Goal: Task Accomplishment & Management: Manage account settings

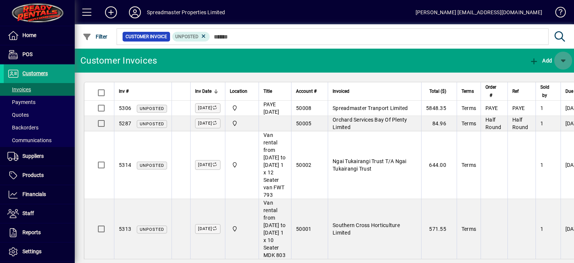
click at [565, 62] on span "button" at bounding box center [563, 61] width 18 height 18
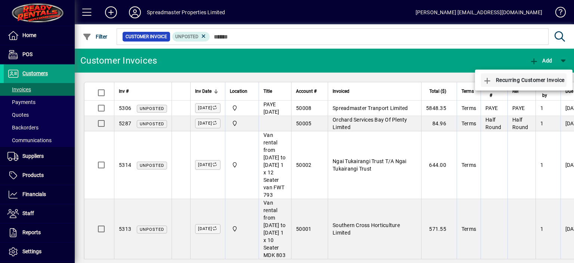
click at [529, 78] on span "Recurring Customer Invoice" at bounding box center [524, 80] width 82 height 6
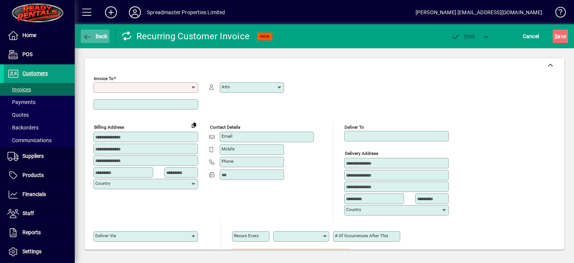
click at [103, 37] on span "Back" at bounding box center [95, 36] width 25 height 6
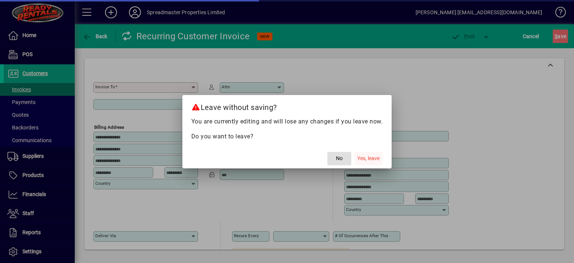
click at [368, 157] on span "Yes, leave" at bounding box center [368, 158] width 22 height 8
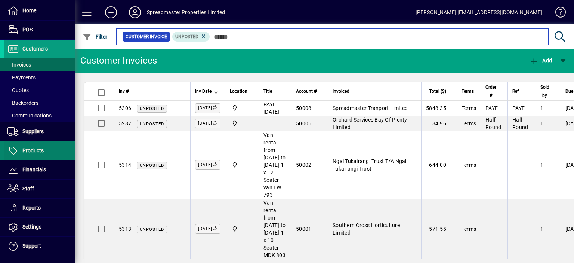
scroll to position [37, 0]
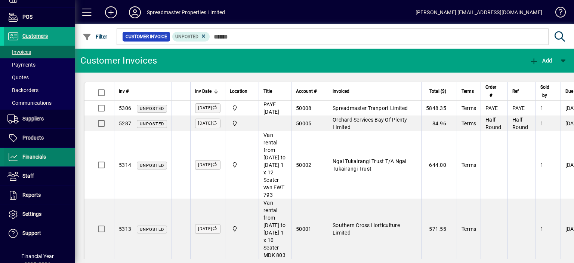
click at [40, 158] on span "Financials" at bounding box center [34, 157] width 24 height 6
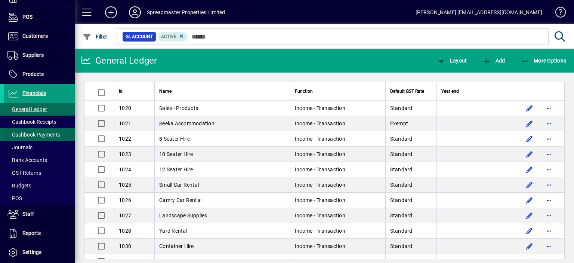
click at [44, 134] on span "Cashbook Payments" at bounding box center [33, 135] width 53 height 6
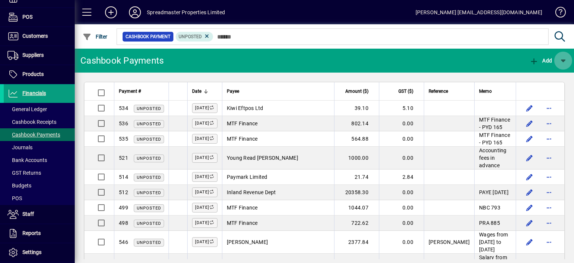
click at [561, 62] on span "button" at bounding box center [563, 61] width 18 height 18
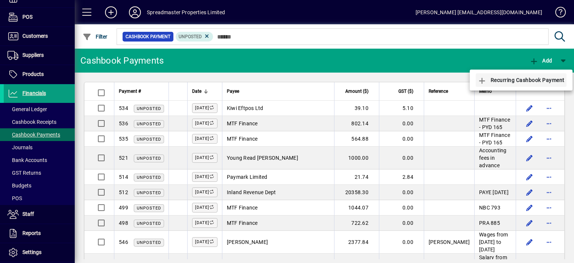
click at [535, 79] on span "Recurring Cashbook Payment" at bounding box center [520, 80] width 87 height 6
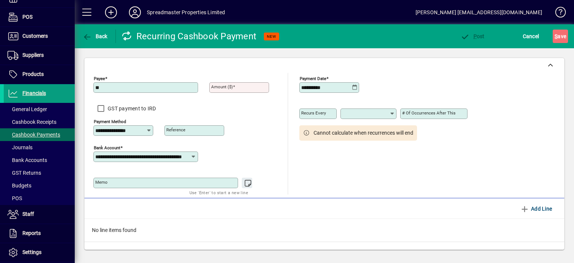
type input "**********"
click at [242, 88] on input "Amount ($)" at bounding box center [240, 87] width 58 height 6
type input "******"
click at [105, 179] on mat-label "Memo" at bounding box center [101, 181] width 12 height 5
click at [105, 180] on textarea "Memo" at bounding box center [166, 183] width 142 height 6
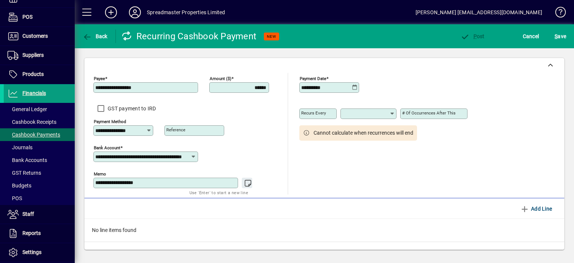
type textarea "**********"
click at [393, 114] on icon at bounding box center [392, 114] width 6 height 6
click at [360, 149] on div "Week(s)" at bounding box center [356, 151] width 20 height 8
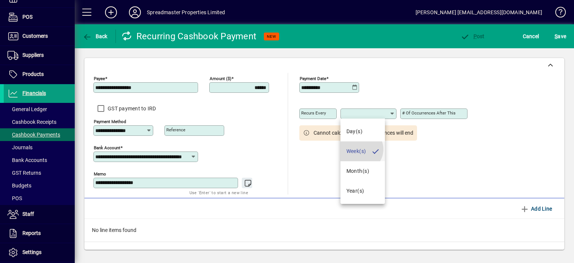
type input "*******"
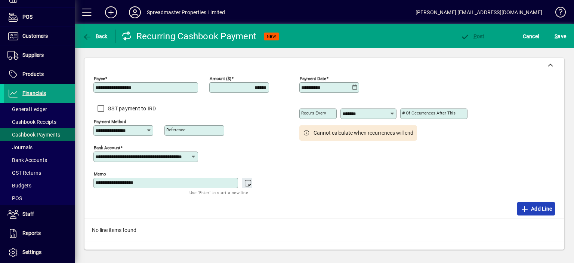
click at [538, 207] on span "Add Line" at bounding box center [536, 208] width 32 height 12
type input "**********"
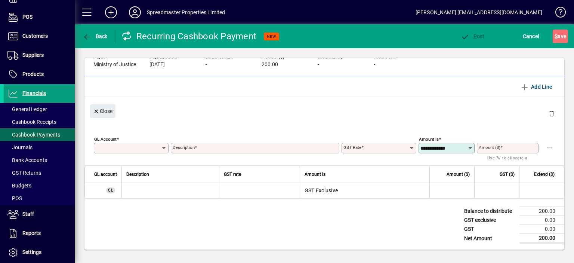
scroll to position [13, 0]
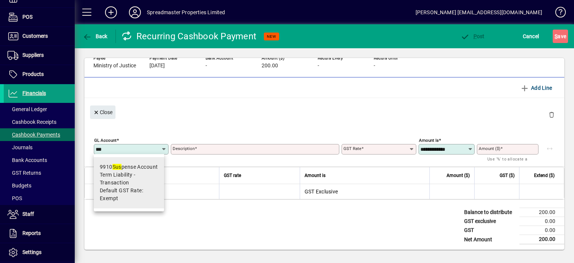
click at [127, 167] on div "9910 Sus pense Account" at bounding box center [129, 167] width 58 height 8
type input "****"
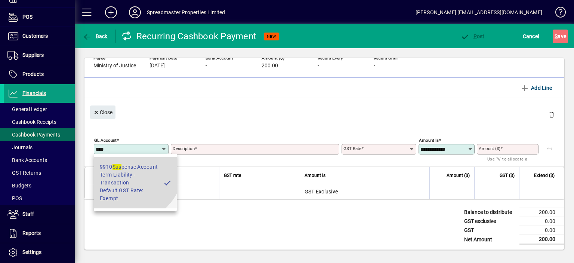
type input "**********"
type input "******"
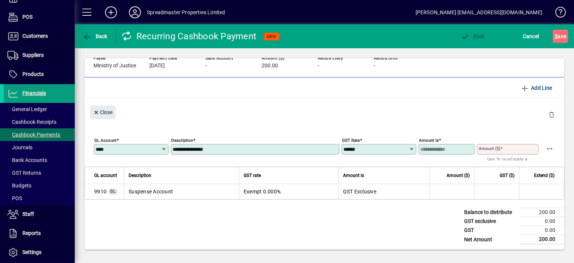
click at [504, 149] on input "Amount ($)" at bounding box center [508, 149] width 59 height 6
type input "******"
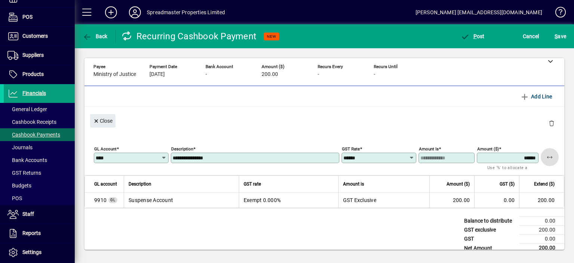
scroll to position [0, 0]
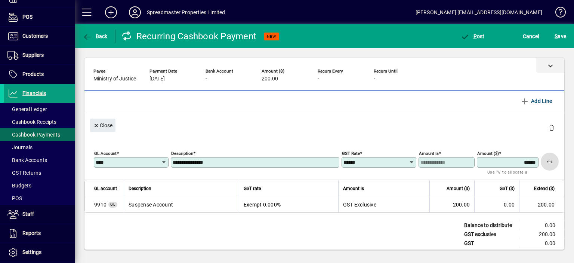
click at [548, 66] on icon at bounding box center [550, 65] width 5 height 5
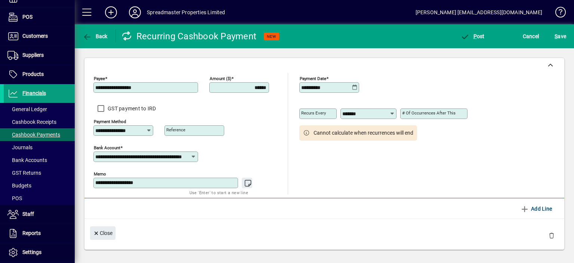
click at [181, 131] on mat-label "Reference" at bounding box center [175, 129] width 19 height 5
click at [181, 131] on input "Reference" at bounding box center [195, 130] width 58 height 6
type input "**********"
click at [475, 35] on span "P" at bounding box center [474, 36] width 3 height 6
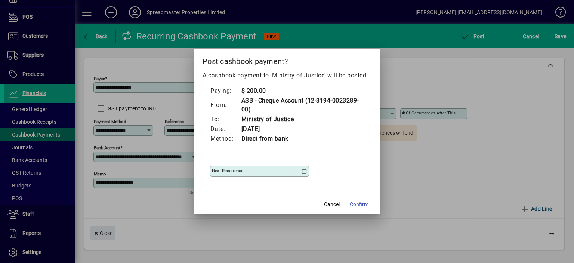
click at [306, 169] on icon at bounding box center [304, 171] width 6 height 6
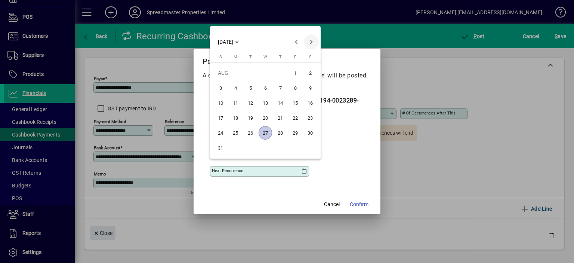
click at [313, 43] on span "Next month" at bounding box center [311, 41] width 15 height 15
click at [267, 101] on span "10" at bounding box center [265, 102] width 13 height 13
type input "**********"
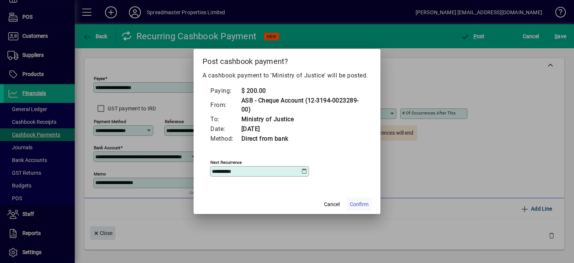
click at [359, 204] on span "Confirm" at bounding box center [359, 204] width 19 height 8
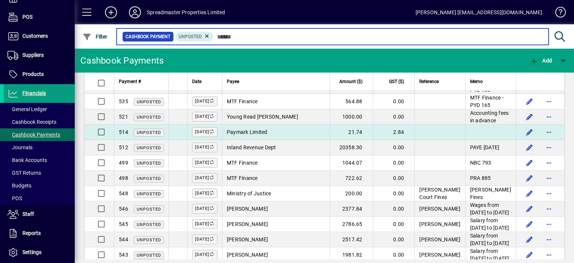
scroll to position [75, 0]
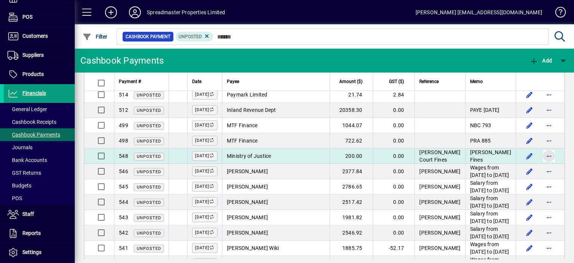
click at [544, 165] on span "button" at bounding box center [549, 156] width 18 height 18
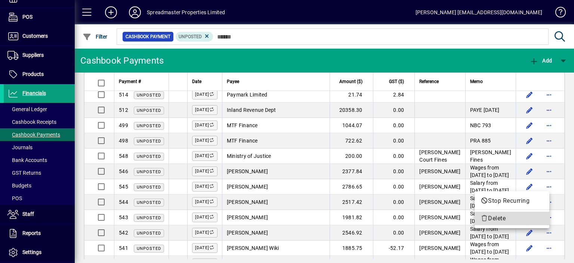
click at [498, 216] on span "Delete" at bounding box center [511, 218] width 63 height 9
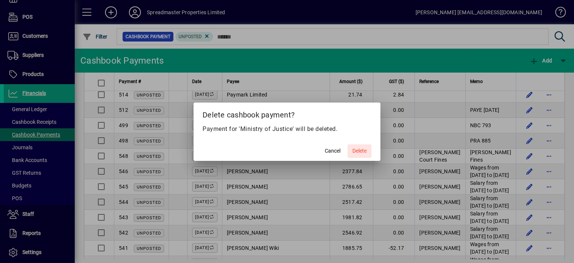
click at [356, 149] on span "Delete" at bounding box center [359, 151] width 14 height 8
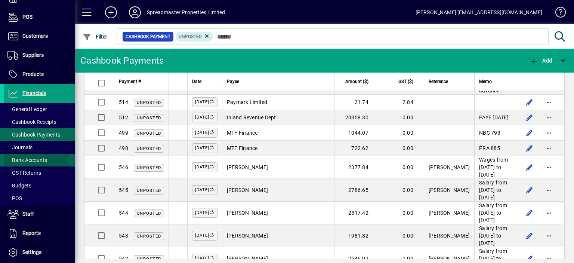
click at [34, 160] on span "Bank Accounts" at bounding box center [27, 160] width 40 height 6
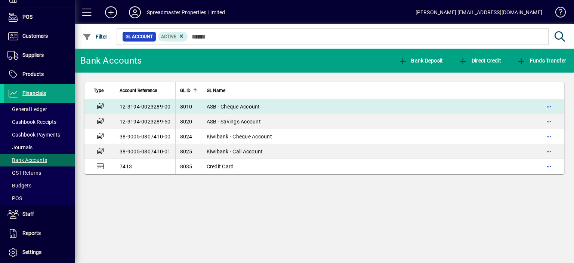
click at [131, 107] on td "12-3194-0023289-00" at bounding box center [145, 106] width 61 height 15
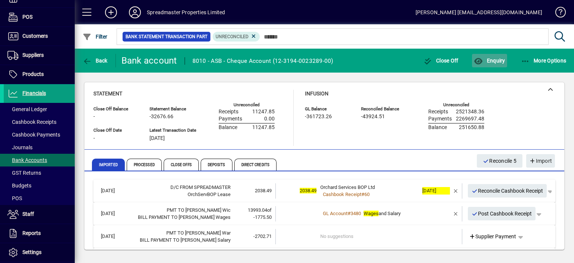
click at [498, 58] on span "Enquiry" at bounding box center [489, 61] width 31 height 6
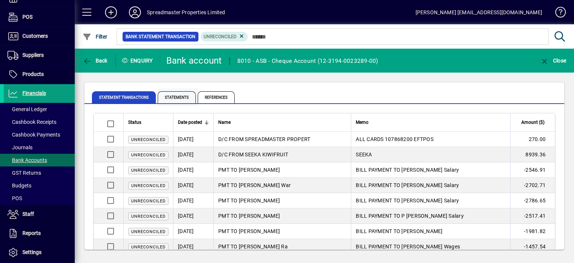
click at [170, 95] on span "Statements" at bounding box center [177, 97] width 38 height 12
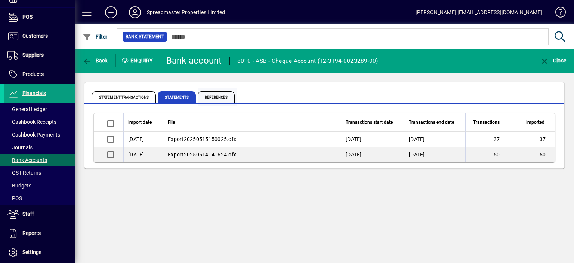
click at [214, 95] on span "References" at bounding box center [216, 97] width 37 height 12
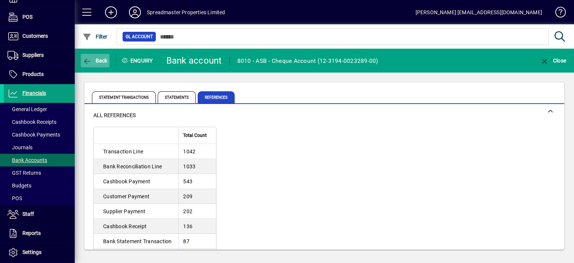
click at [99, 58] on span "Back" at bounding box center [95, 61] width 25 height 6
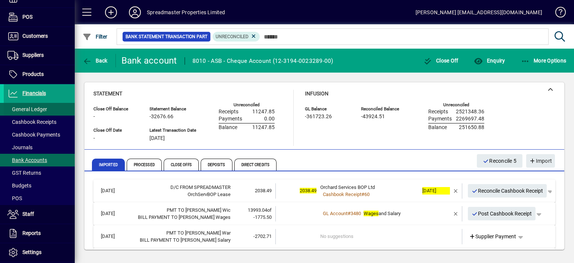
click at [40, 109] on span "General Ledger" at bounding box center [27, 109] width 40 height 6
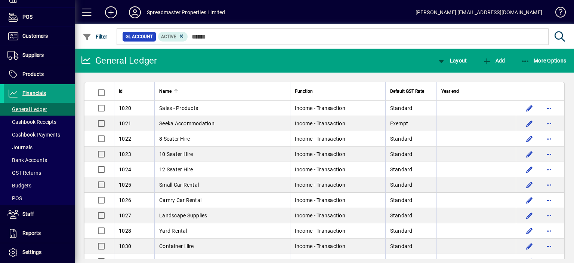
click at [176, 89] on div at bounding box center [176, 89] width 1 height 1
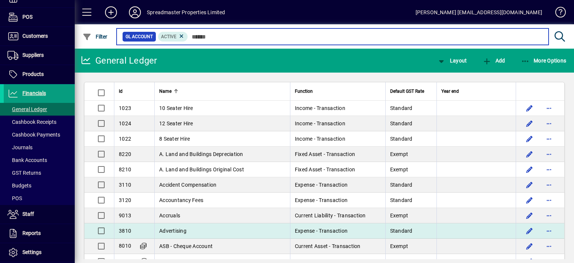
scroll to position [37, 0]
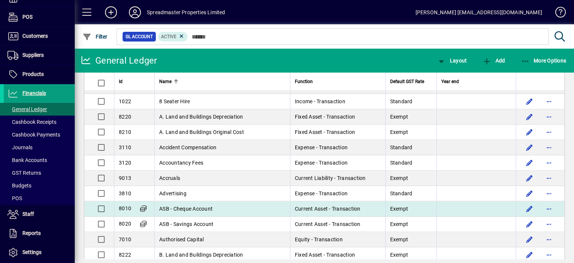
click at [200, 206] on span "ASB - Cheque Account" at bounding box center [185, 208] width 53 height 6
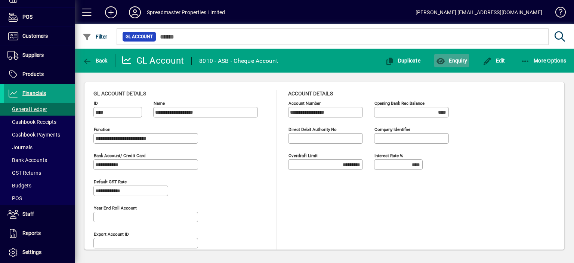
click at [457, 61] on span "Enquiry" at bounding box center [451, 61] width 31 height 6
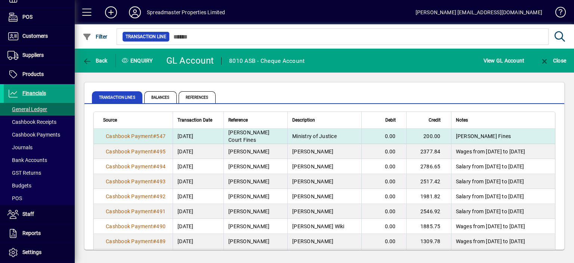
click at [321, 135] on span "Ministry of Justice" at bounding box center [314, 136] width 44 height 6
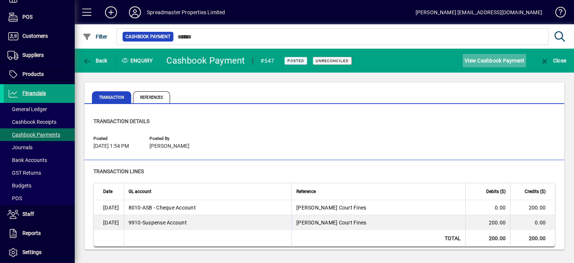
click at [493, 61] on span "View Cashbook Payment" at bounding box center [494, 61] width 60 height 12
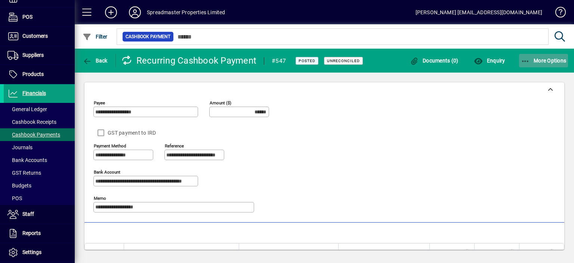
click at [538, 59] on span "More Options" at bounding box center [544, 61] width 46 height 6
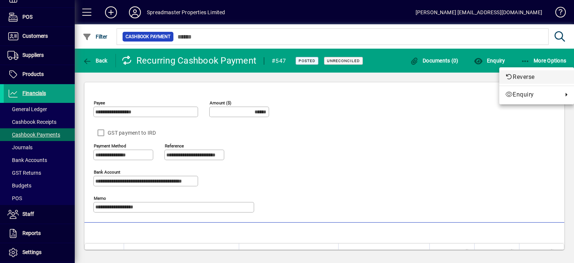
click at [522, 76] on span "Reverse" at bounding box center [536, 76] width 63 height 9
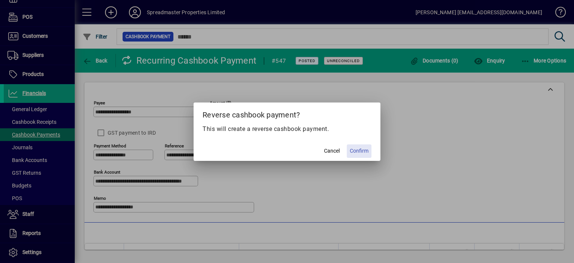
click at [357, 151] on span "Confirm" at bounding box center [359, 151] width 19 height 8
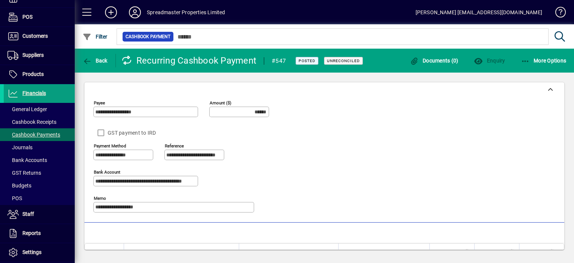
type input "*******"
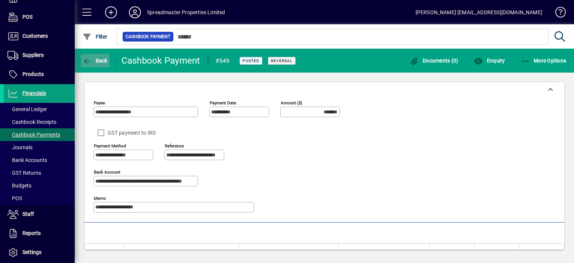
click at [100, 61] on span "Back" at bounding box center [95, 61] width 25 height 6
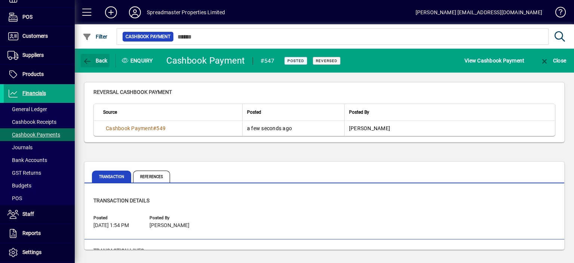
click at [100, 61] on span "Back" at bounding box center [95, 61] width 25 height 6
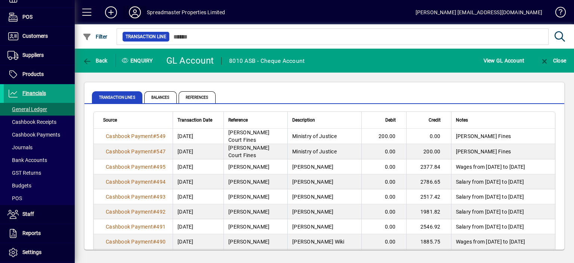
click at [134, 11] on icon at bounding box center [134, 12] width 15 height 12
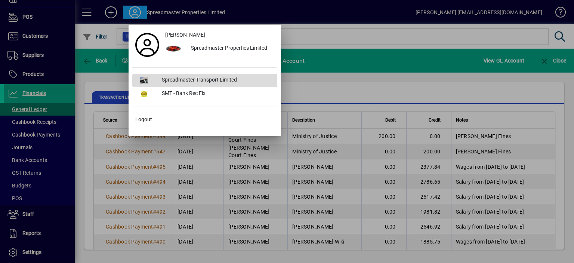
click at [190, 77] on div "Spreadmaster Transport Limited" at bounding box center [216, 80] width 121 height 13
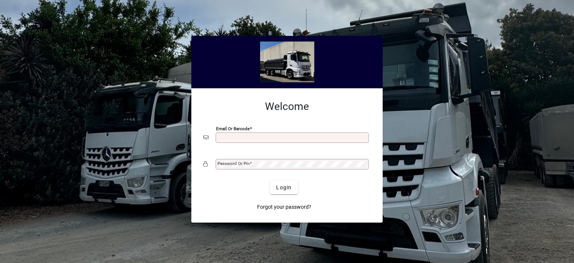
click at [226, 135] on input "Email or Barcode" at bounding box center [292, 137] width 151 height 6
type input "**********"
click at [229, 161] on mat-label "Password or Pin" at bounding box center [233, 163] width 32 height 5
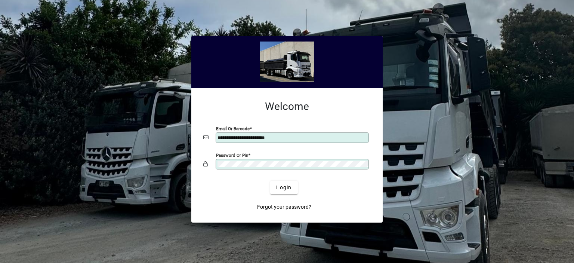
click at [270, 180] on button "Login" at bounding box center [283, 186] width 27 height 13
